Goal: Information Seeking & Learning: Compare options

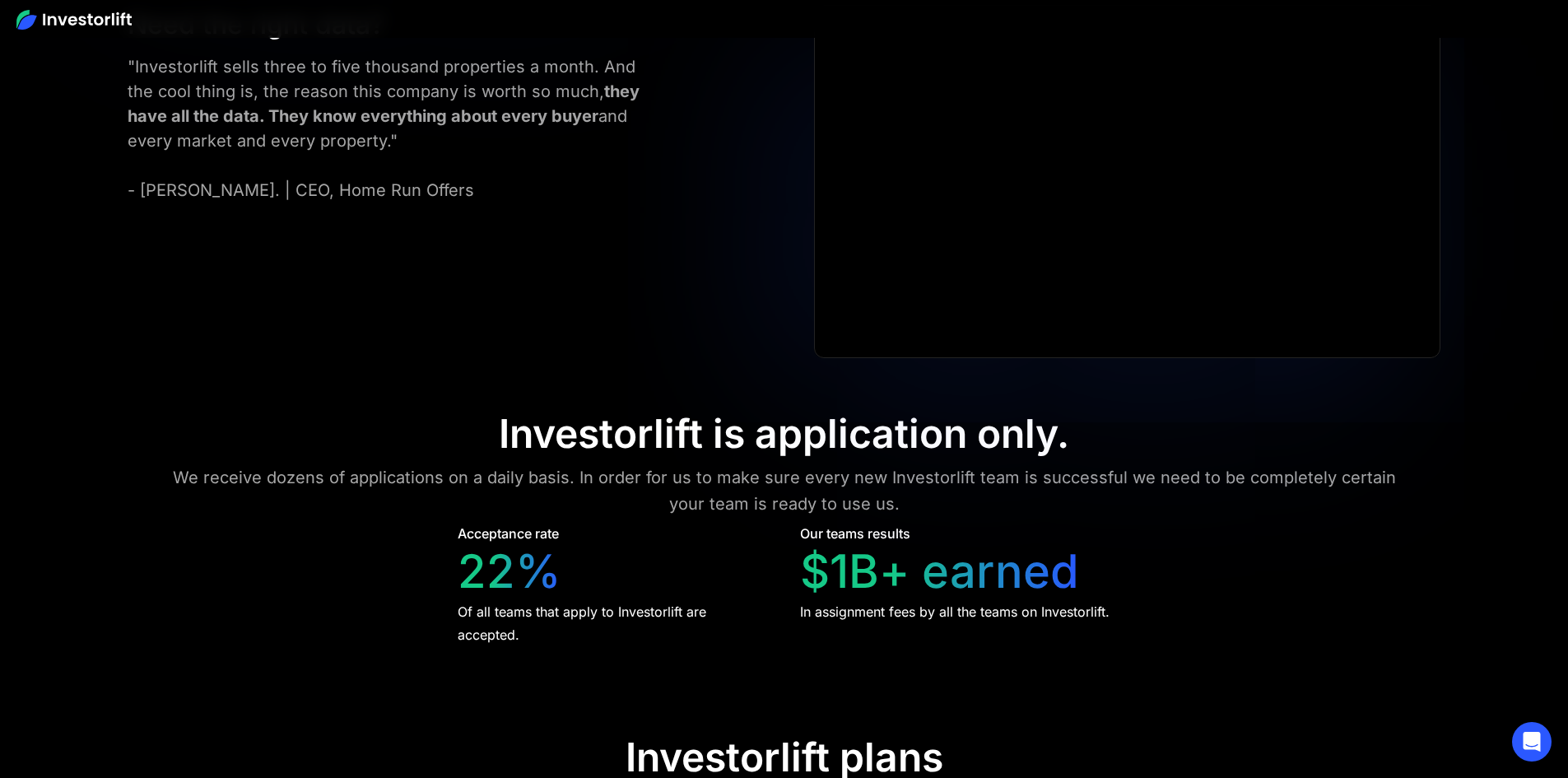
scroll to position [7493, 0]
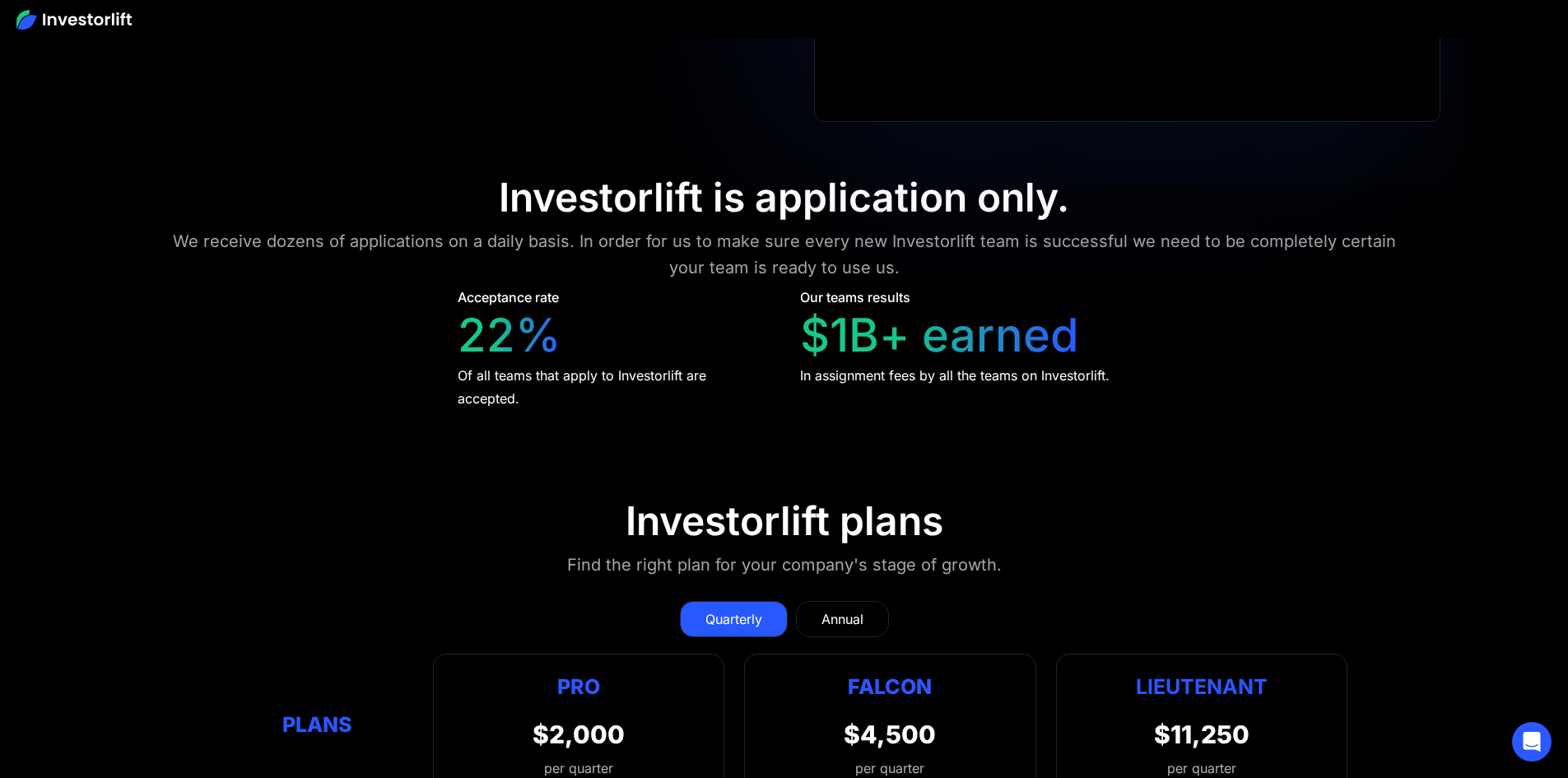
scroll to position [7764, 0]
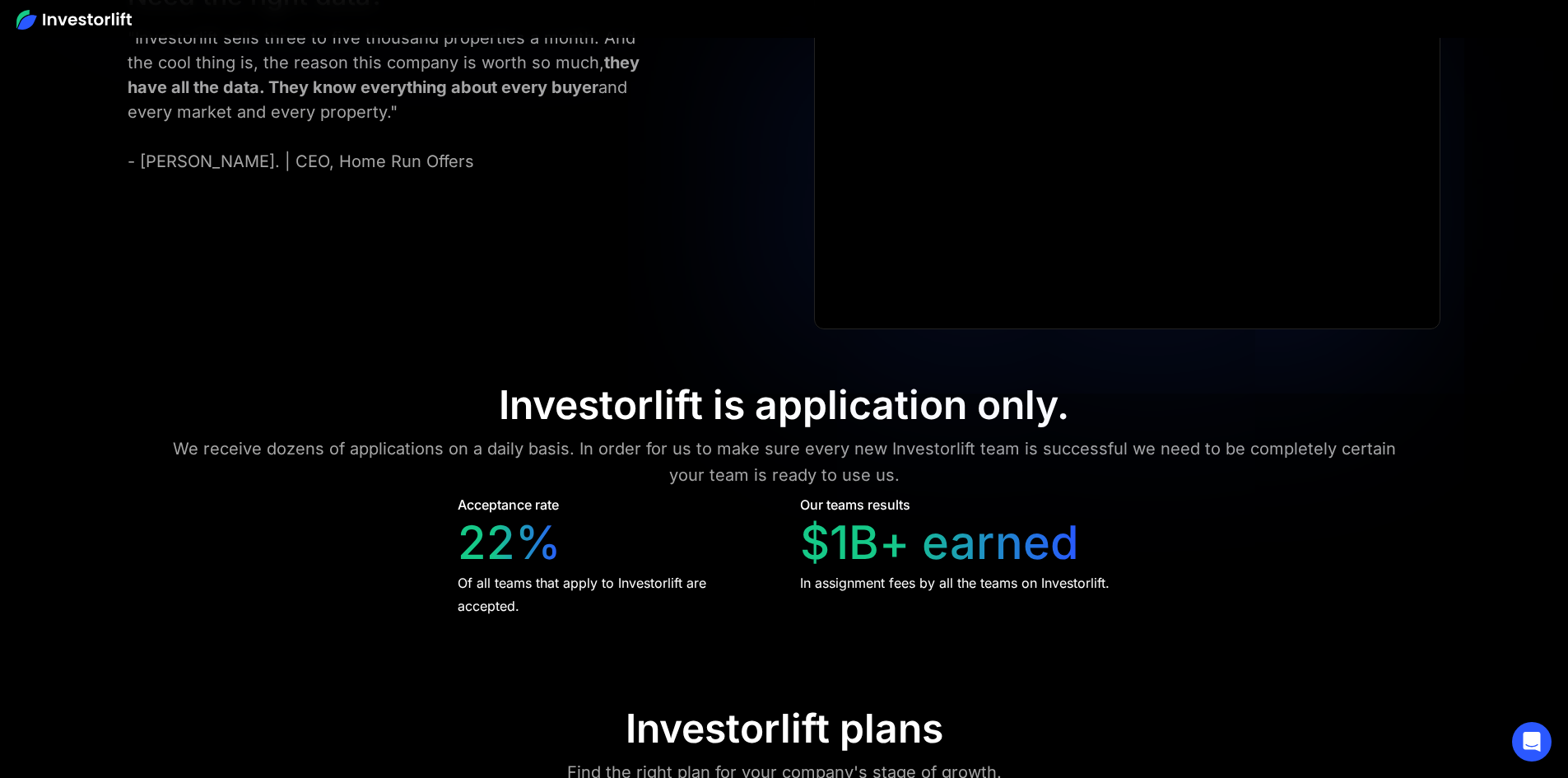
scroll to position [7517, 0]
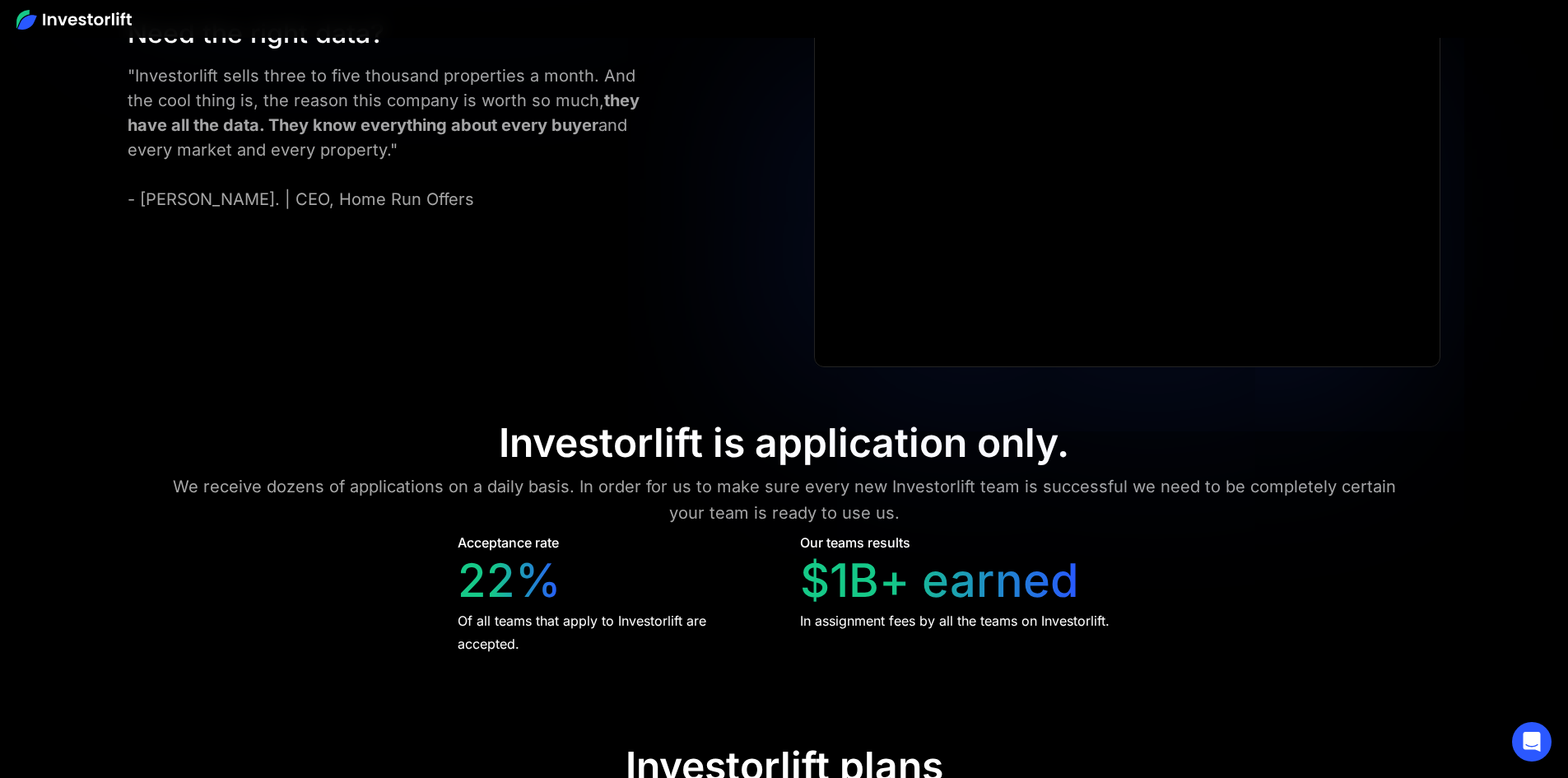
drag, startPoint x: 549, startPoint y: 231, endPoint x: 634, endPoint y: 236, distance: 85.1
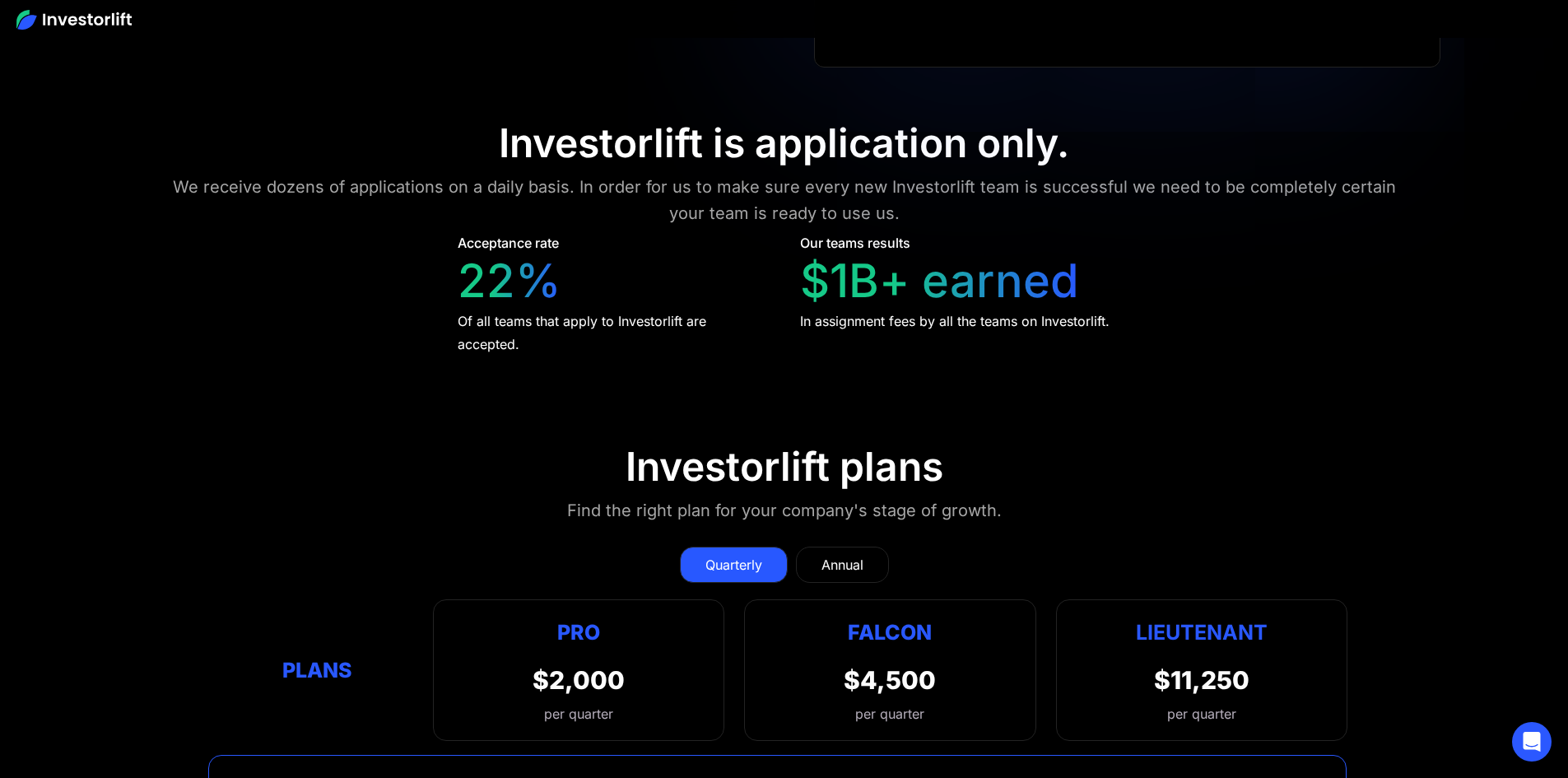
scroll to position [7846, 0]
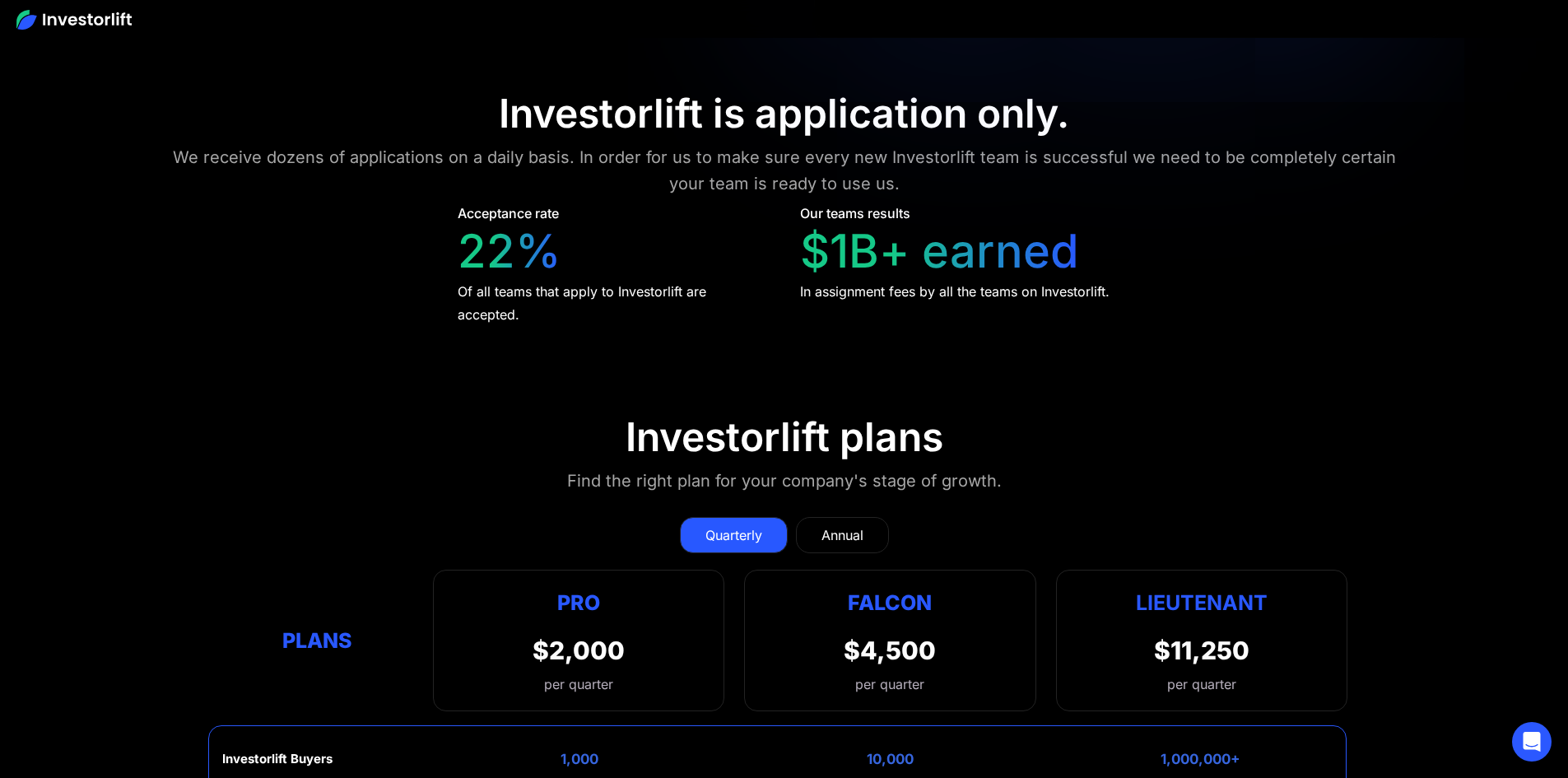
drag, startPoint x: 274, startPoint y: 271, endPoint x: 217, endPoint y: 276, distance: 57.2
drag, startPoint x: 302, startPoint y: 218, endPoint x: 255, endPoint y: 204, distance: 49.0
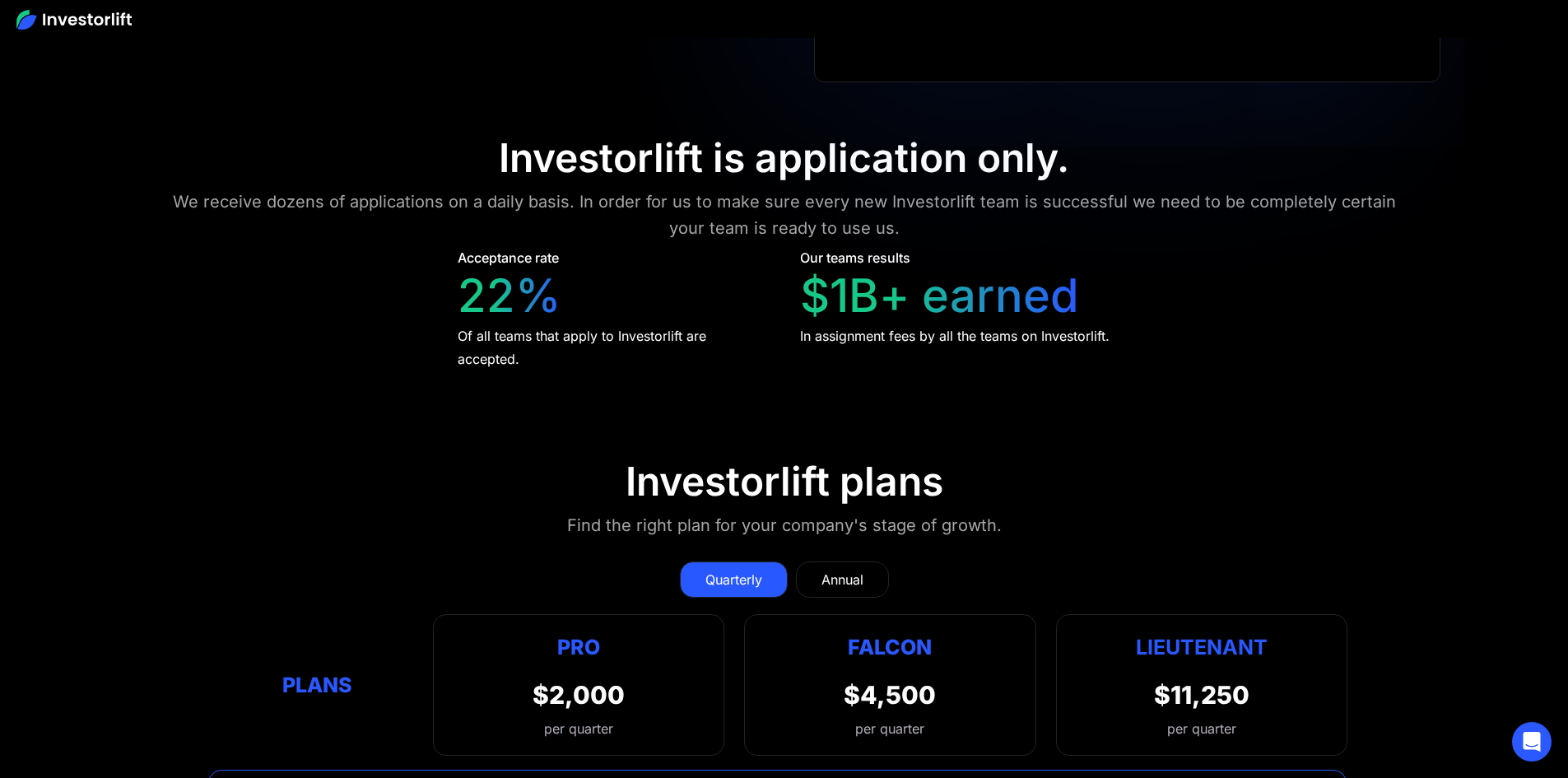
scroll to position [7682, 0]
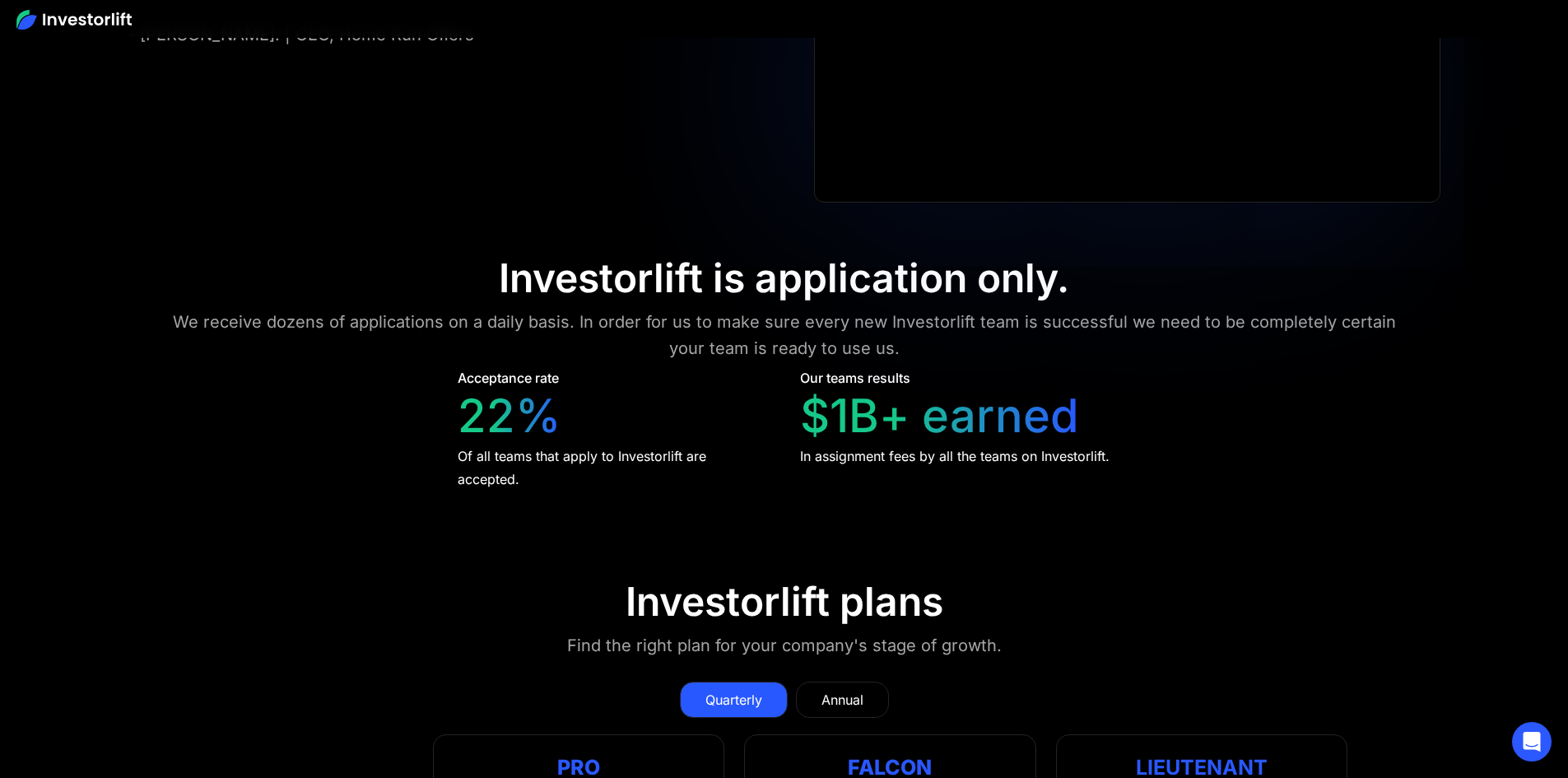
drag, startPoint x: 544, startPoint y: 255, endPoint x: 627, endPoint y: 253, distance: 83.0
drag, startPoint x: 918, startPoint y: 232, endPoint x: 985, endPoint y: 238, distance: 67.3
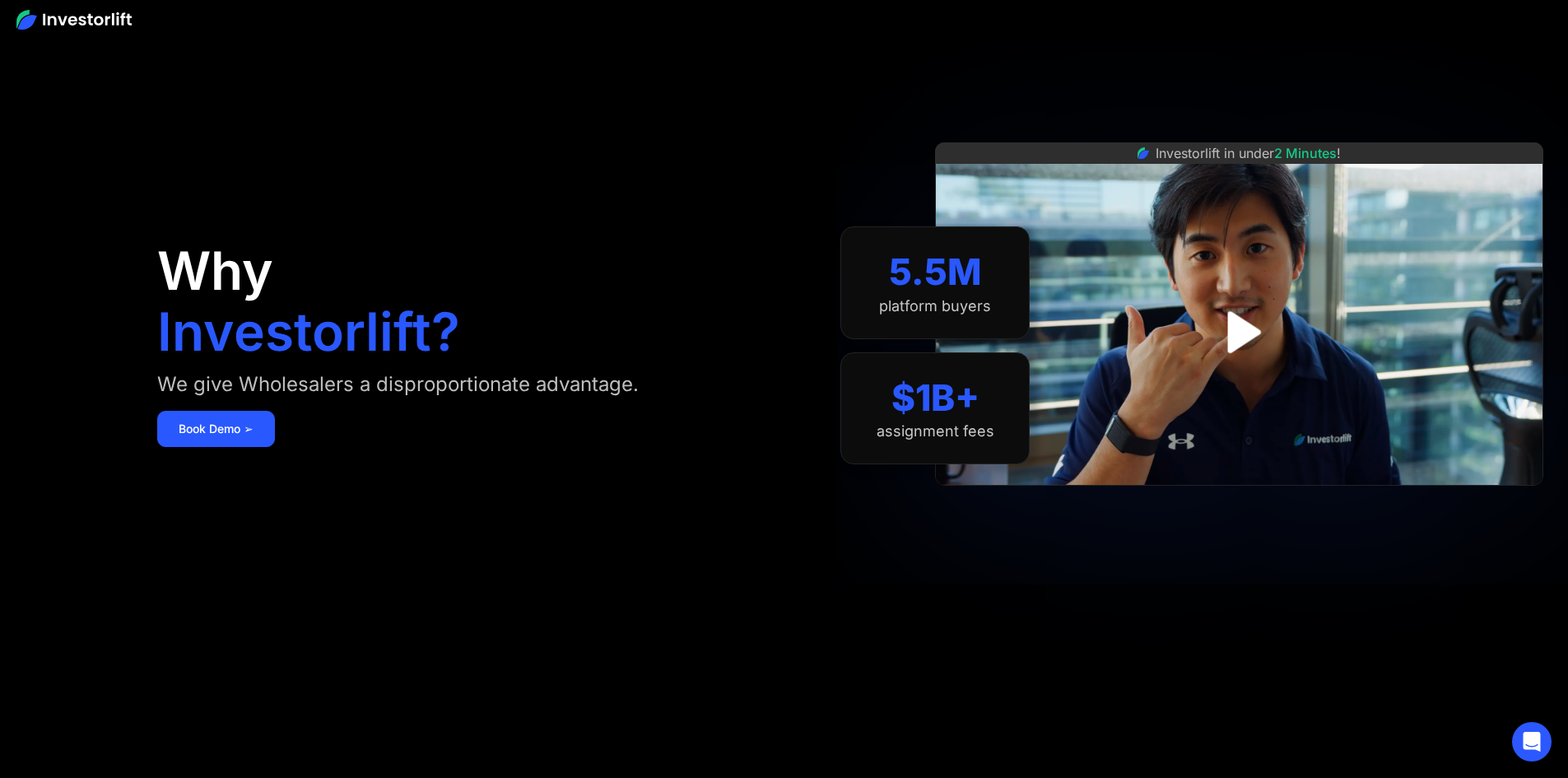
scroll to position [0, 0]
